Goal: Check status: Check status

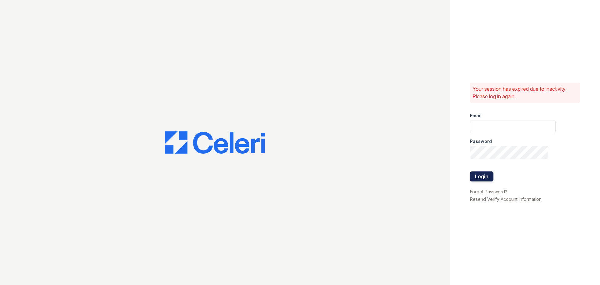
type input "jratley@trinity-pm.com"
click at [486, 178] on button "Login" at bounding box center [481, 176] width 23 height 10
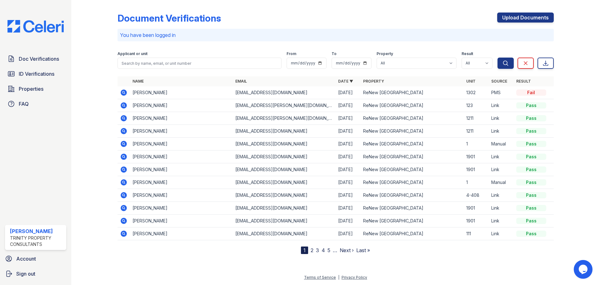
click at [127, 92] on icon at bounding box center [124, 92] width 6 height 6
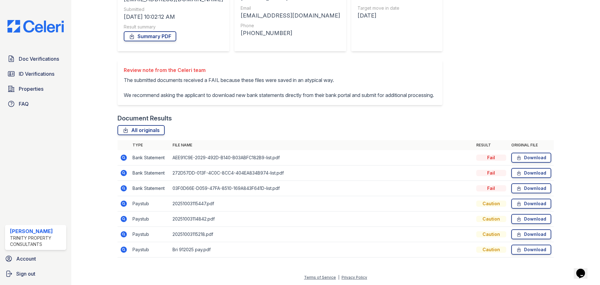
scroll to position [109, 0]
click at [124, 204] on icon at bounding box center [124, 204] width 8 height 8
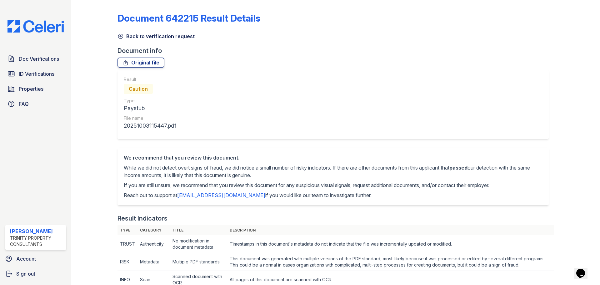
click at [121, 34] on icon at bounding box center [121, 36] width 6 height 6
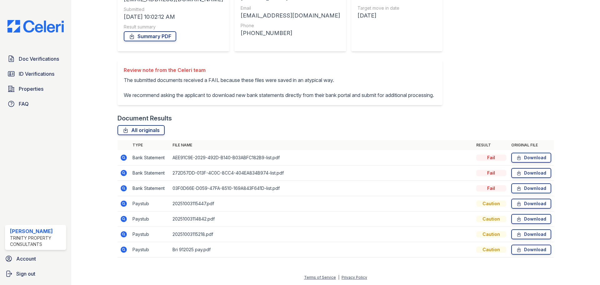
scroll to position [109, 0]
click at [124, 232] on icon at bounding box center [124, 234] width 8 height 8
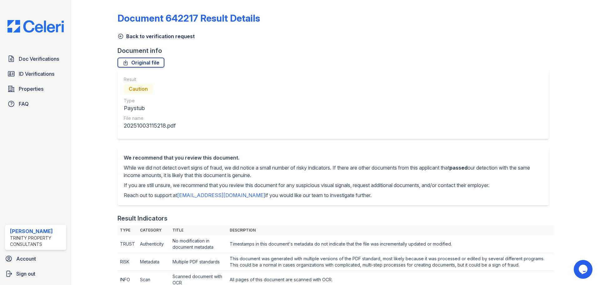
click at [119, 39] on icon at bounding box center [121, 36] width 6 height 6
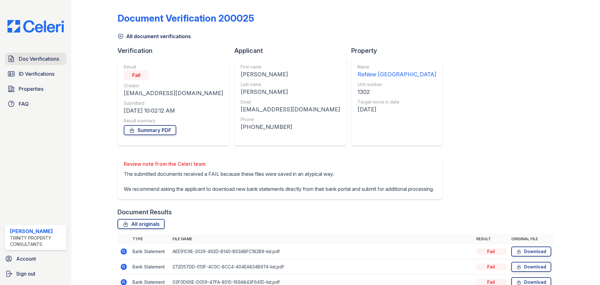
click at [49, 57] on span "Doc Verifications" at bounding box center [39, 59] width 40 height 8
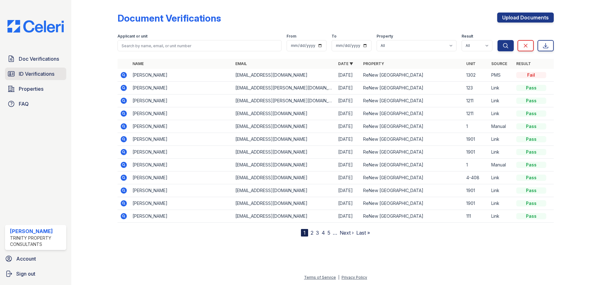
click at [40, 69] on link "ID Verifications" at bounding box center [35, 74] width 61 height 13
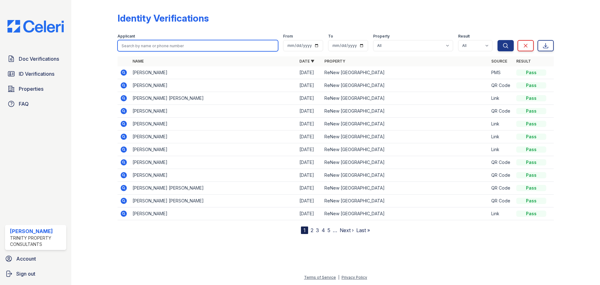
click at [125, 46] on input "search" at bounding box center [198, 45] width 161 height 11
type input "brianna"
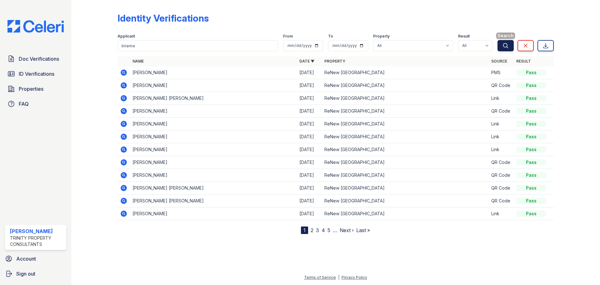
click at [508, 47] on icon "submit" at bounding box center [506, 46] width 6 height 6
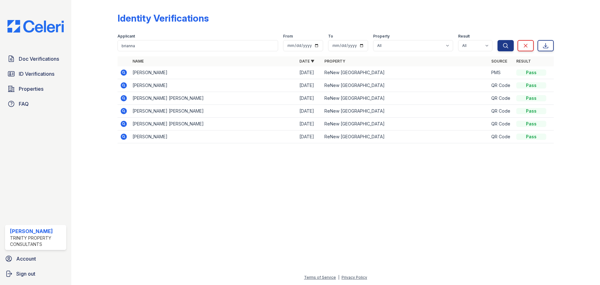
click at [121, 73] on icon at bounding box center [124, 73] width 8 height 8
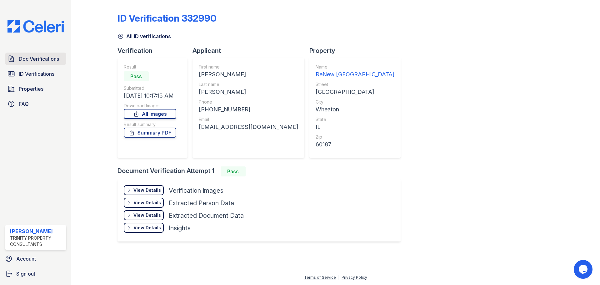
click at [40, 54] on link "Doc Verifications" at bounding box center [35, 59] width 61 height 13
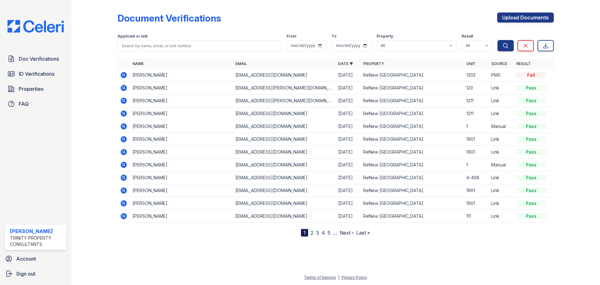
click at [126, 74] on icon at bounding box center [124, 75] width 6 height 6
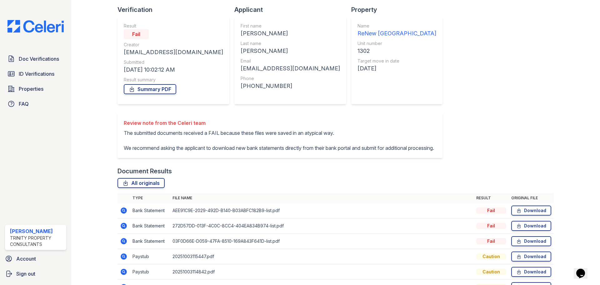
scroll to position [109, 0]
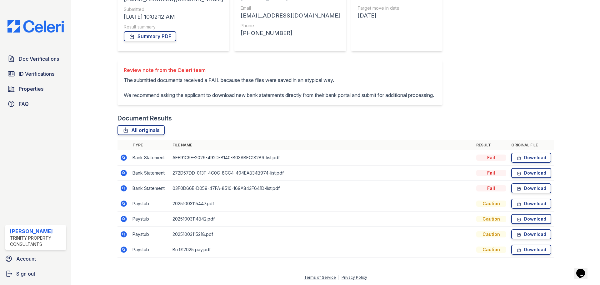
click at [125, 158] on icon at bounding box center [124, 157] width 6 height 6
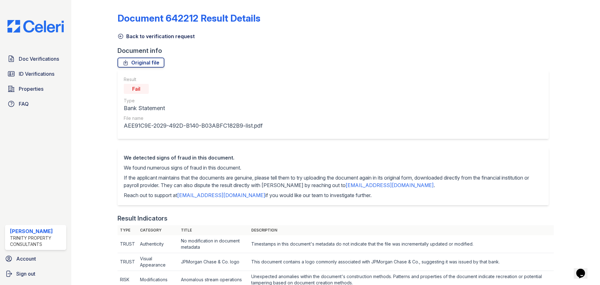
click at [120, 34] on icon at bounding box center [120, 36] width 5 height 5
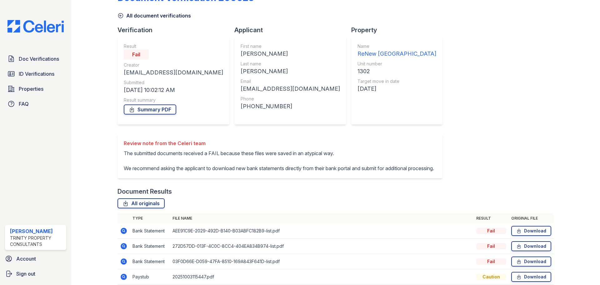
scroll to position [31, 0]
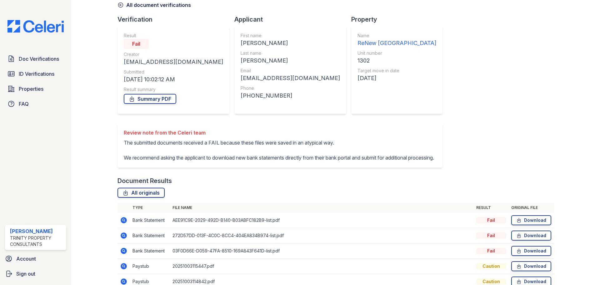
click at [124, 5] on link "All document verifications" at bounding box center [154, 5] width 73 height 8
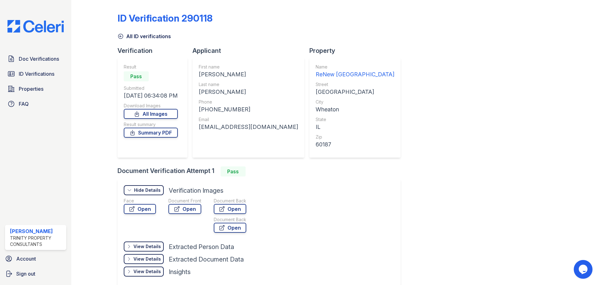
click at [119, 36] on icon at bounding box center [121, 36] width 6 height 6
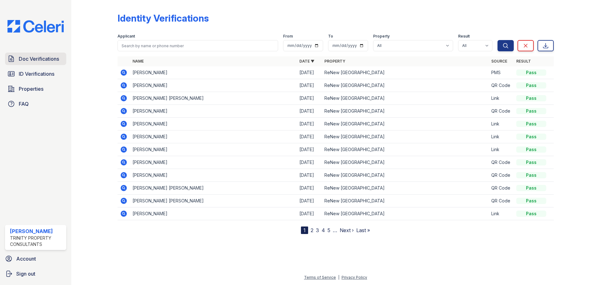
click at [19, 60] on span "Doc Verifications" at bounding box center [39, 59] width 40 height 8
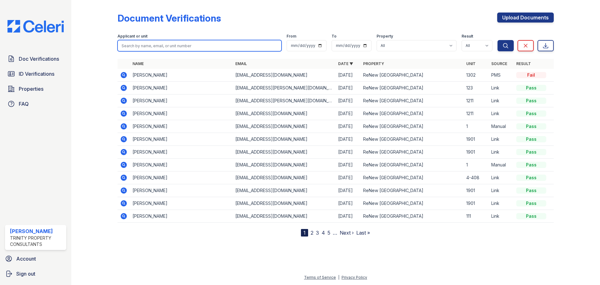
click at [140, 46] on input "search" at bounding box center [200, 45] width 164 height 11
click at [125, 75] on icon at bounding box center [124, 75] width 6 height 6
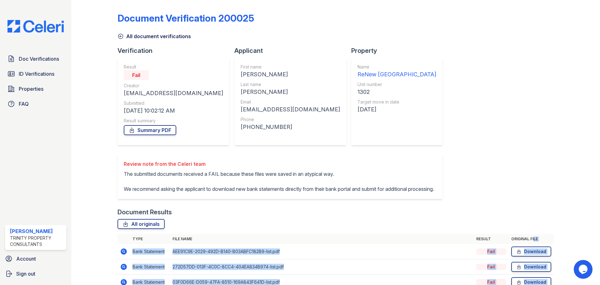
drag, startPoint x: 600, startPoint y: 79, endPoint x: 395, endPoint y: 264, distance: 275.9
click at [428, 285] on html "Doc Verifications ID Verifications Properties FAQ [PERSON_NAME] Trinity Propert…" at bounding box center [300, 142] width 600 height 285
